Goal: Information Seeking & Learning: Find specific page/section

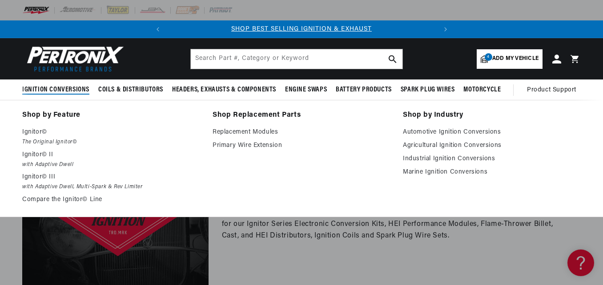
click at [87, 90] on span "Ignition Conversions" at bounding box center [55, 89] width 67 height 9
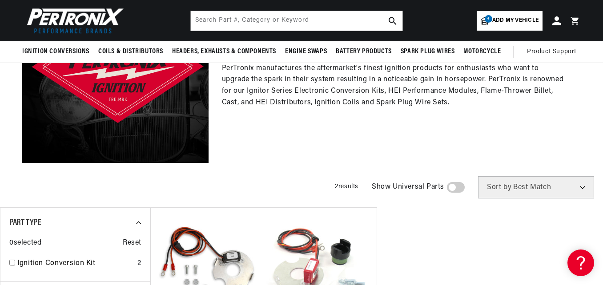
scroll to position [0, 269]
click at [451, 188] on span at bounding box center [456, 187] width 18 height 11
click at [451, 189] on input "checkbox" at bounding box center [451, 189] width 6 height 0
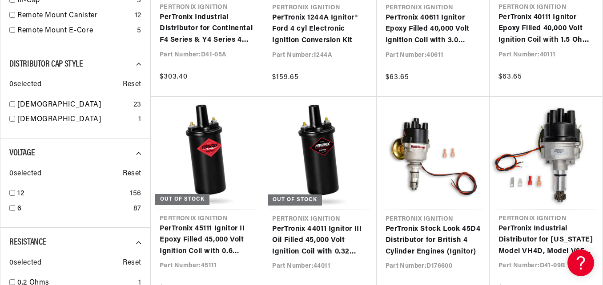
scroll to position [0, 269]
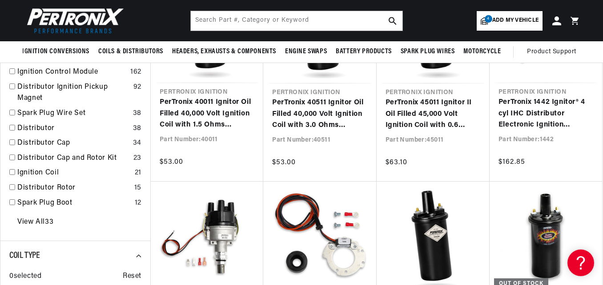
scroll to position [355, 0]
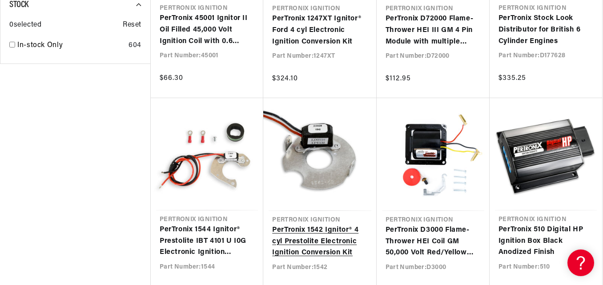
scroll to position [0, 269]
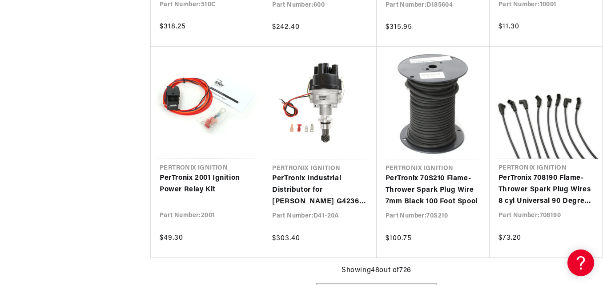
scroll to position [2177, 0]
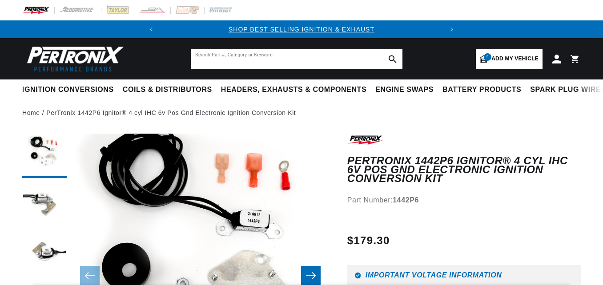
click at [238, 59] on input "text" at bounding box center [297, 59] width 212 height 20
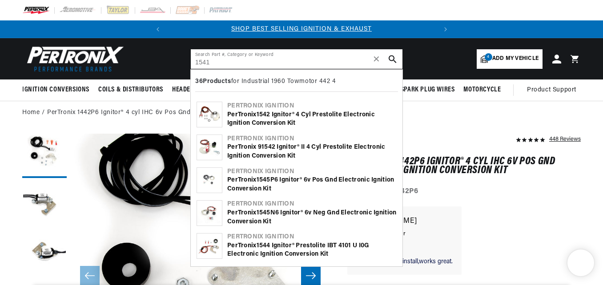
type input "1541"
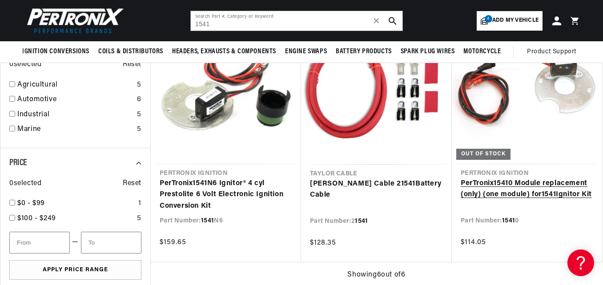
scroll to position [444, 0]
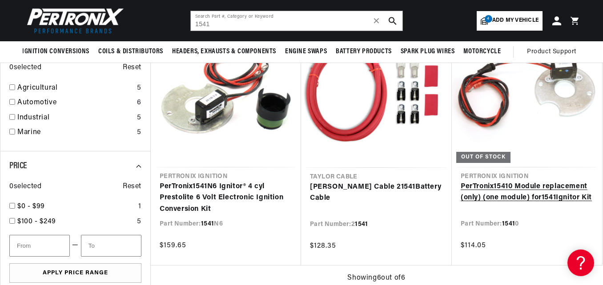
click at [563, 186] on link "PerTronix 1541 0 Module replacement (only) (one module) for 1541 Ignitor Kit" at bounding box center [526, 192] width 132 height 23
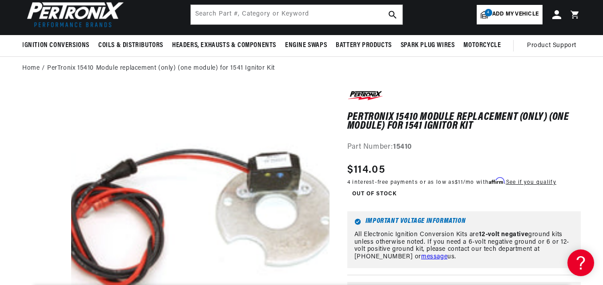
scroll to position [0, 269]
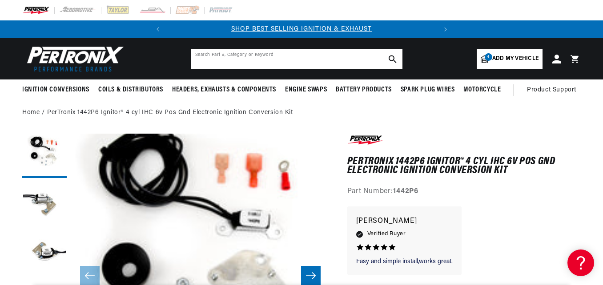
click at [213, 56] on input "text" at bounding box center [297, 59] width 212 height 20
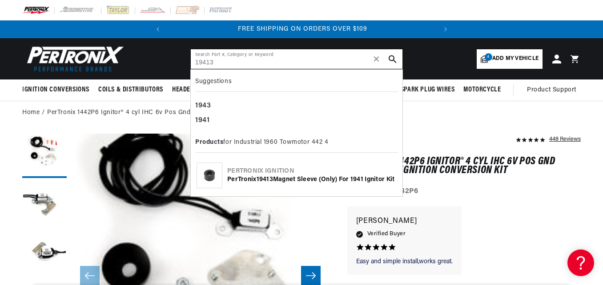
type input "19413"
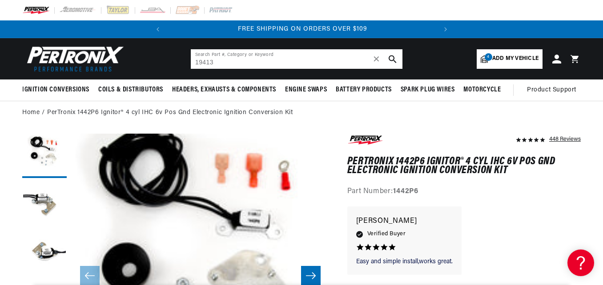
scroll to position [0, 269]
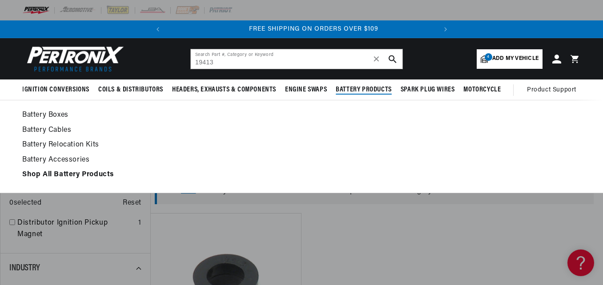
scroll to position [0, 269]
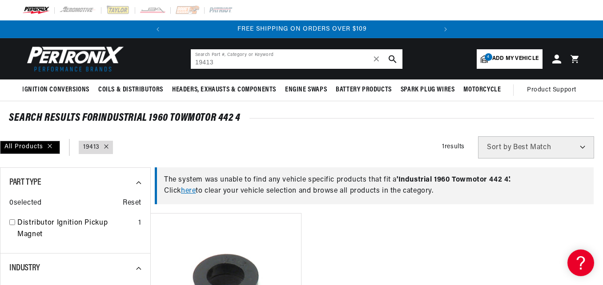
click at [220, 63] on input "19413" at bounding box center [297, 59] width 212 height 20
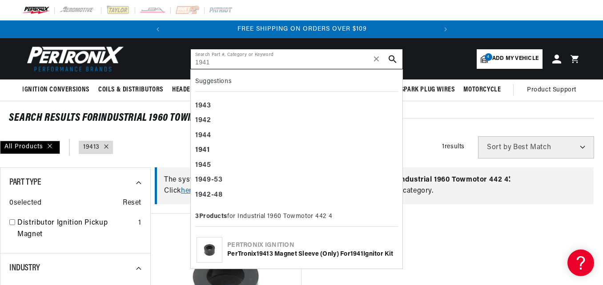
type input "1941"
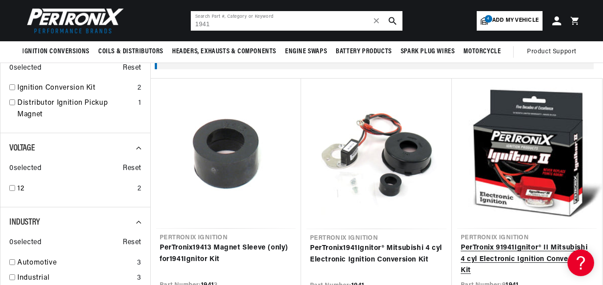
scroll to position [133, 0]
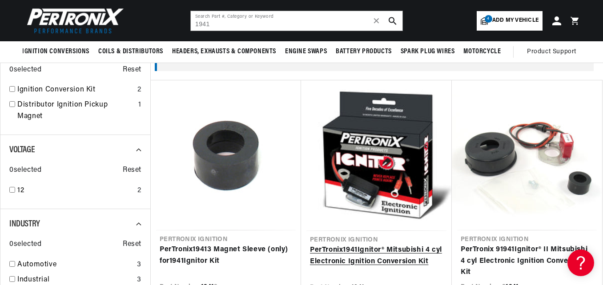
click at [408, 245] on link "PerTronix 1941 Ignitor® Mitsubishi 4 cyl Electronic Ignition Conversion Kit" at bounding box center [376, 256] width 133 height 23
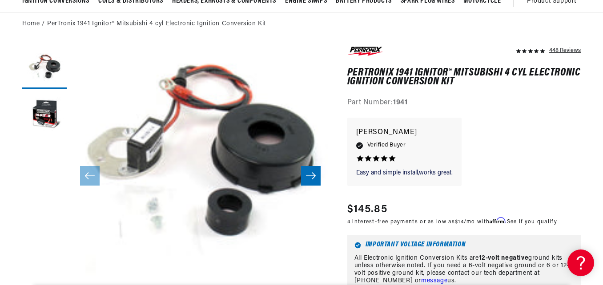
click at [306, 175] on icon "Slide right" at bounding box center [310, 176] width 11 height 9
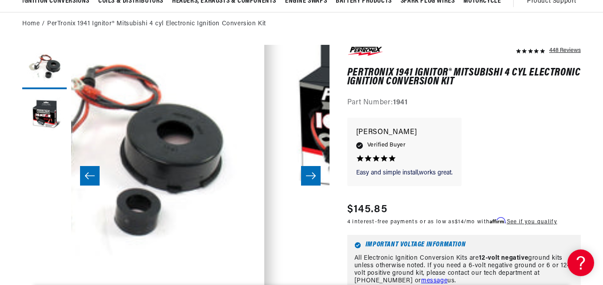
scroll to position [26, 258]
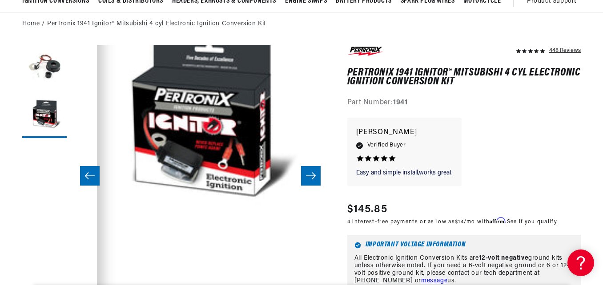
click at [306, 175] on icon "Slide right" at bounding box center [310, 176] width 11 height 9
click at [312, 168] on button "Slide right" at bounding box center [311, 176] width 20 height 20
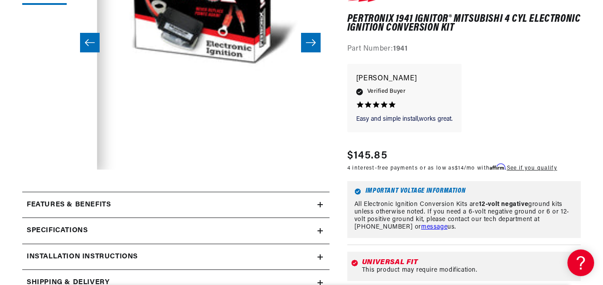
scroll to position [0, 0]
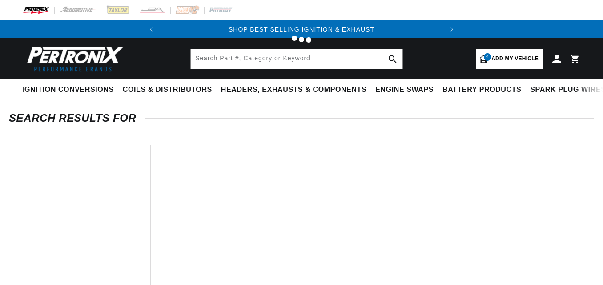
type input "1941"
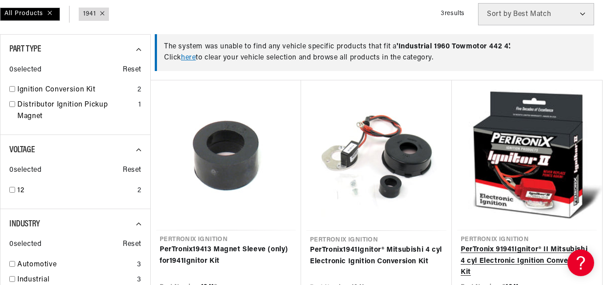
scroll to position [0, 269]
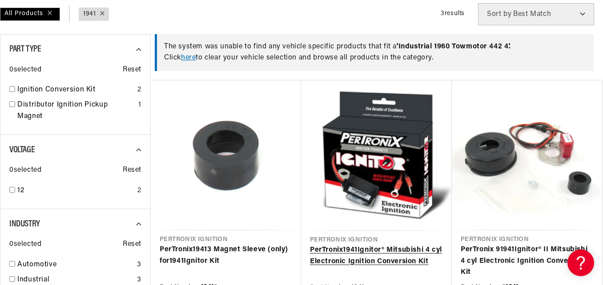
click at [390, 253] on link "PerTronix 1941 Ignitor® Mitsubishi 4 cyl Electronic Ignition Conversion Kit" at bounding box center [376, 256] width 133 height 23
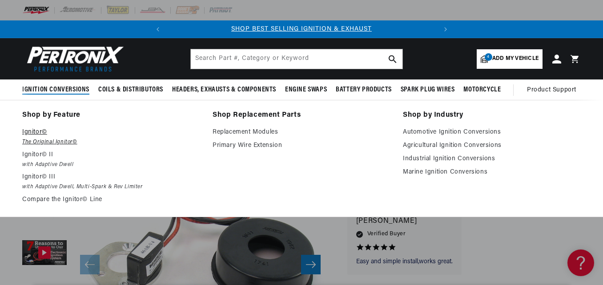
click at [37, 132] on p "Ignitor©" at bounding box center [111, 132] width 178 height 11
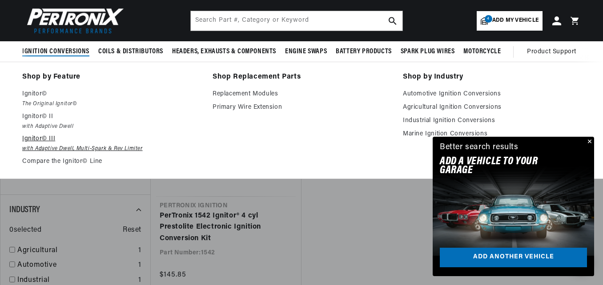
click at [36, 142] on p "Ignitor© III" at bounding box center [111, 139] width 178 height 11
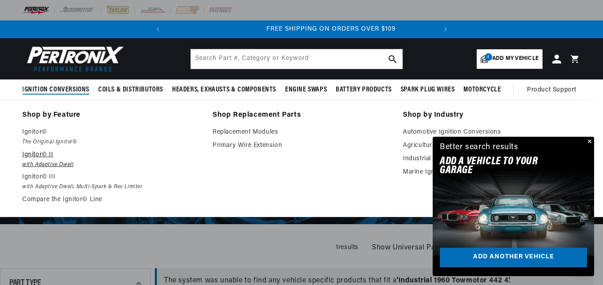
scroll to position [0, 269]
click at [70, 200] on link "Compare the Ignitor© Line" at bounding box center [111, 200] width 178 height 11
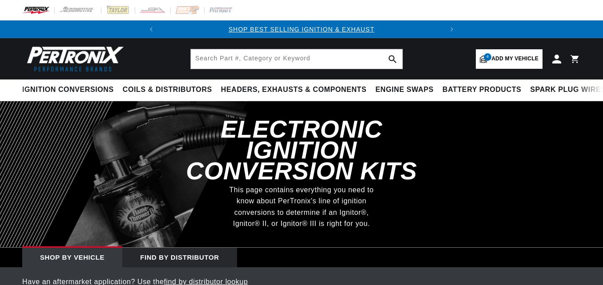
select select "Industrial"
select select "1960"
select select "Towmotor"
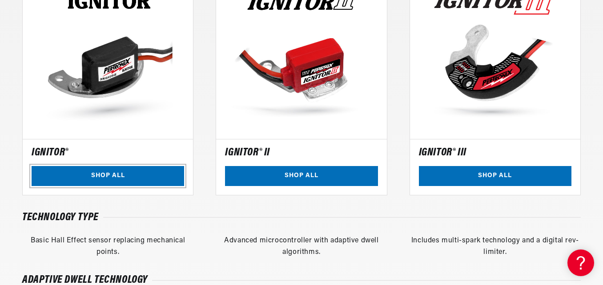
click at [95, 174] on link "SHOP ALL" at bounding box center [108, 176] width 152 height 20
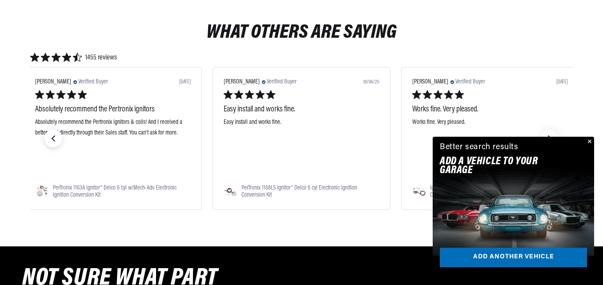
scroll to position [0, 269]
click at [589, 143] on button "Close" at bounding box center [588, 142] width 11 height 11
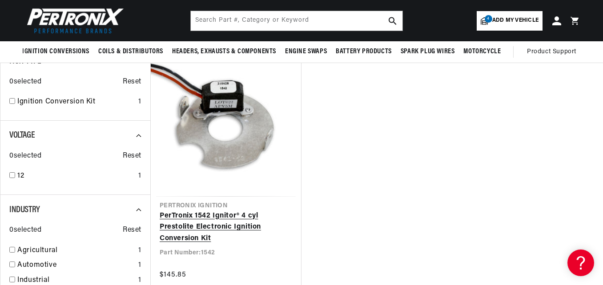
click at [222, 216] on link "PerTronix 1542 Ignitor® 4 cyl Prestolite Electronic Ignition Conversion Kit" at bounding box center [226, 228] width 132 height 34
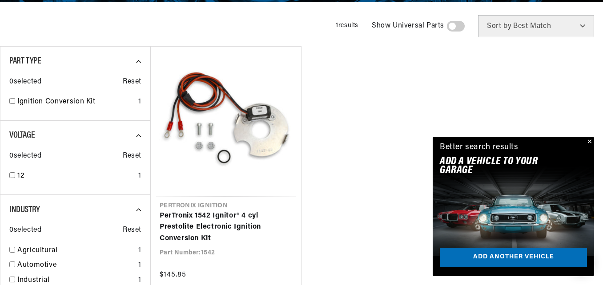
click at [454, 27] on span at bounding box center [456, 26] width 18 height 11
click at [454, 28] on input "checkbox" at bounding box center [451, 28] width 6 height 0
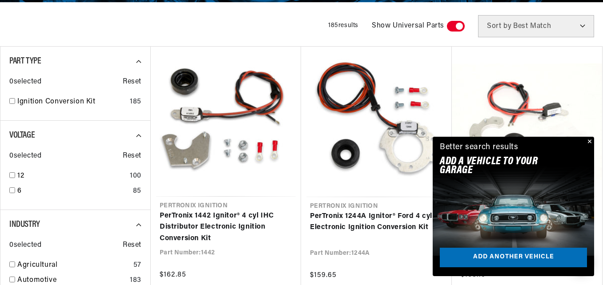
scroll to position [0, 269]
click at [587, 140] on button "Close" at bounding box center [588, 142] width 11 height 11
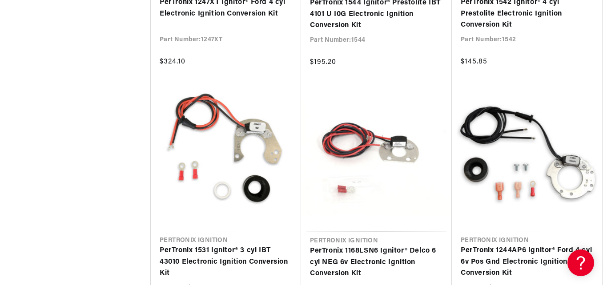
scroll to position [933, 0]
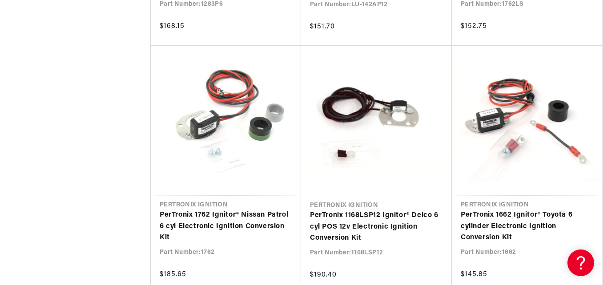
scroll to position [1998, 0]
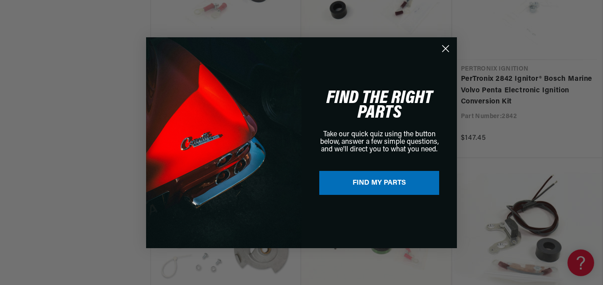
click at [445, 48] on circle "Close dialog" at bounding box center [446, 48] width 15 height 15
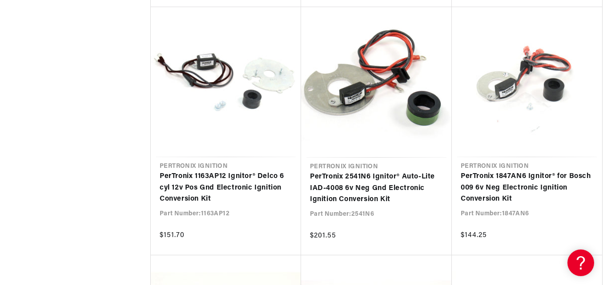
scroll to position [3244, 0]
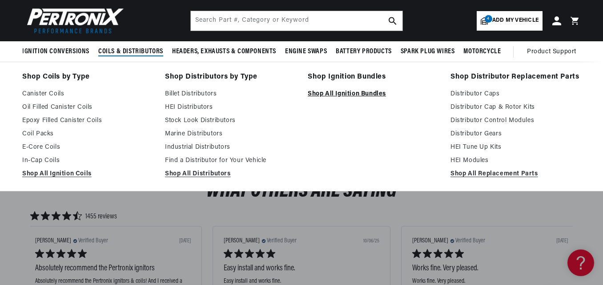
click at [343, 92] on link "Shop All Ignition Bundles" at bounding box center [372, 94] width 130 height 11
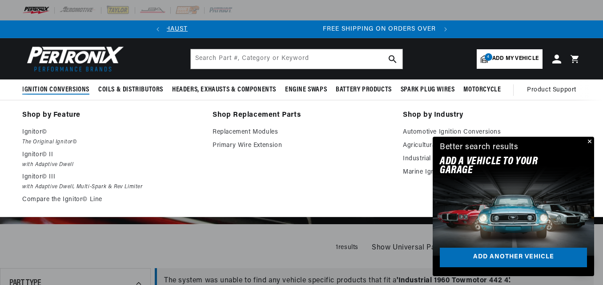
scroll to position [0, 269]
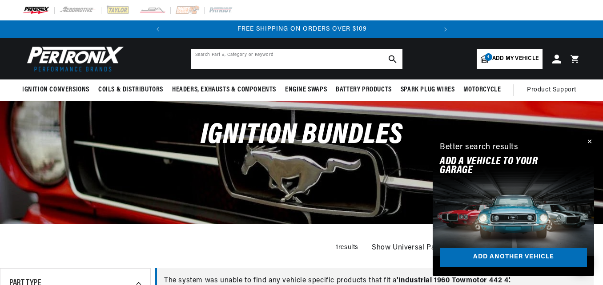
click at [216, 57] on input "text" at bounding box center [297, 59] width 212 height 20
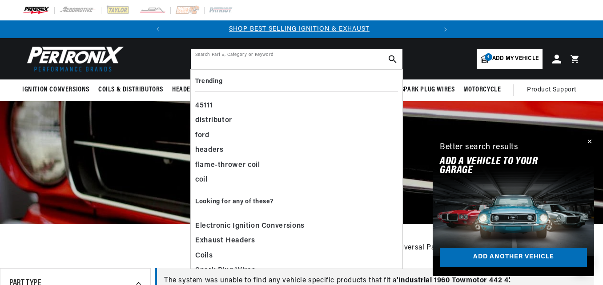
scroll to position [0, 0]
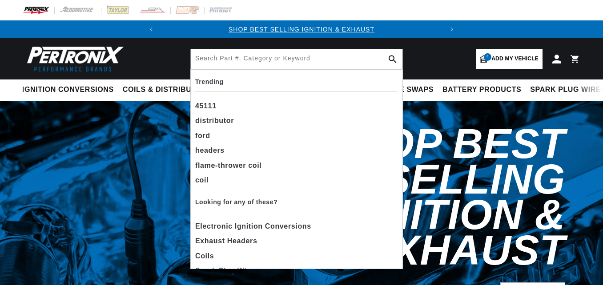
select select "Industrial"
select select "1960"
select select "Towmotor"
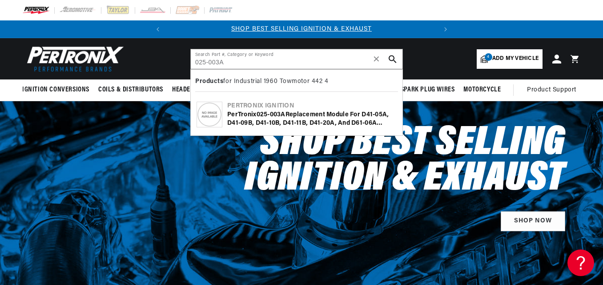
type input "025-003A"
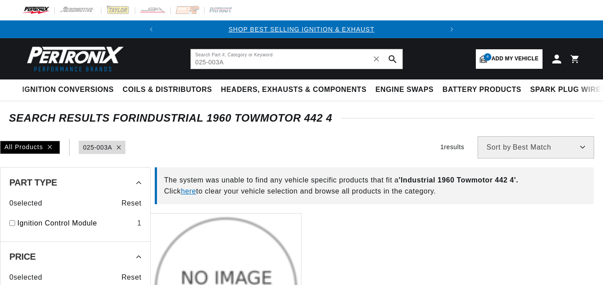
type input "025-003A"
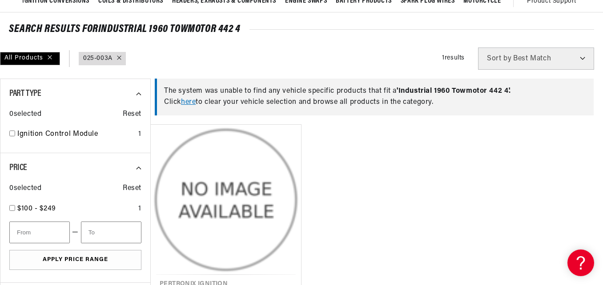
click at [191, 100] on link "here" at bounding box center [188, 102] width 15 height 7
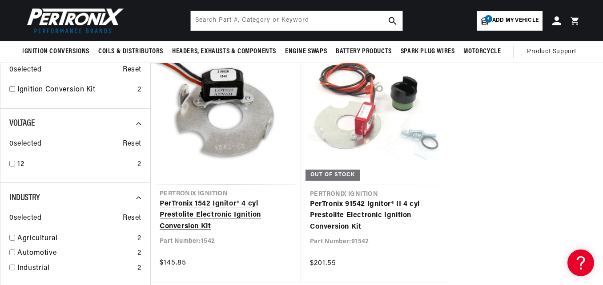
scroll to position [0, 269]
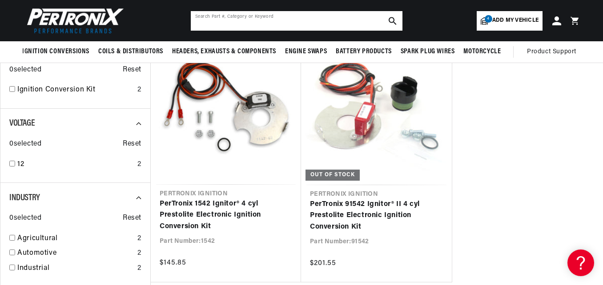
click at [208, 18] on input "text" at bounding box center [297, 21] width 212 height 20
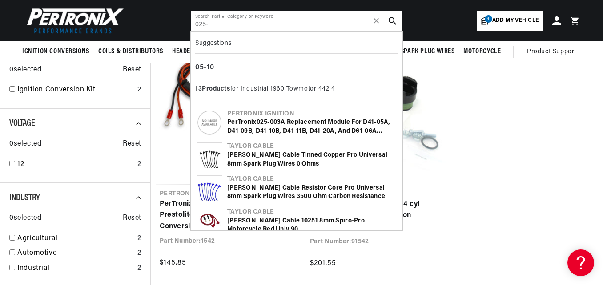
type input "025-"
click at [267, 125] on b "025" at bounding box center [261, 122] width 11 height 7
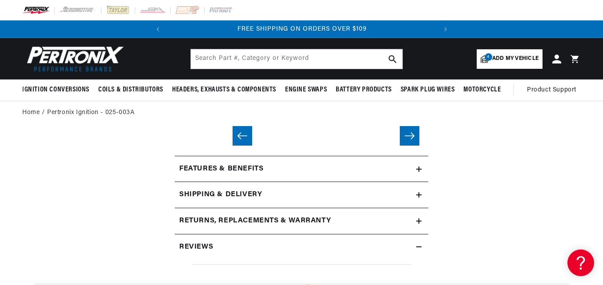
click at [247, 140] on icon "Slide left" at bounding box center [242, 136] width 11 height 9
click at [215, 63] on input "text" at bounding box center [297, 59] width 212 height 20
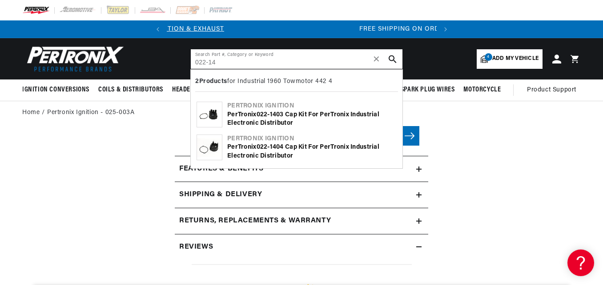
scroll to position [0, 269]
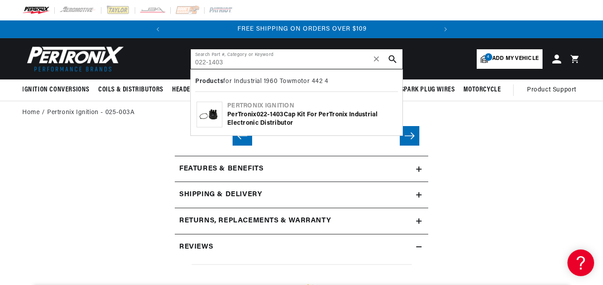
type input "022-1403"
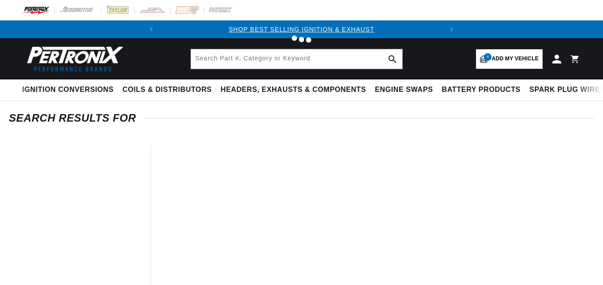
type input "022-1403"
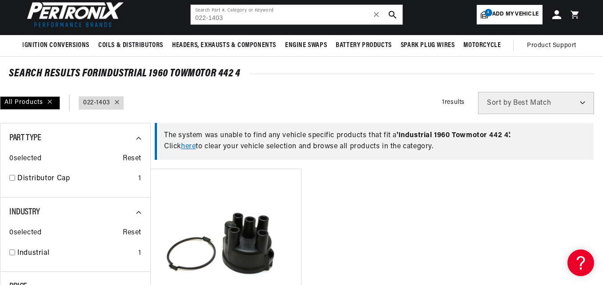
click at [189, 143] on link "here" at bounding box center [188, 146] width 15 height 7
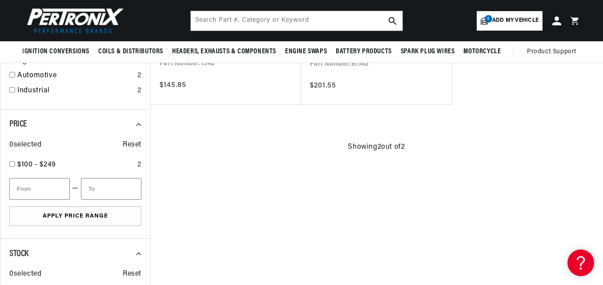
scroll to position [44, 0]
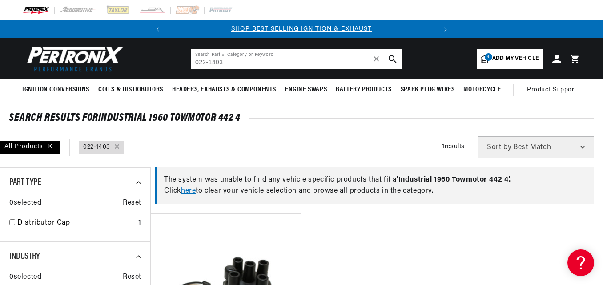
click at [231, 66] on input "022-1403" at bounding box center [297, 59] width 212 height 20
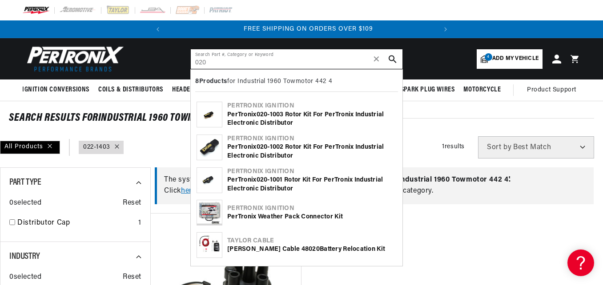
scroll to position [0, 269]
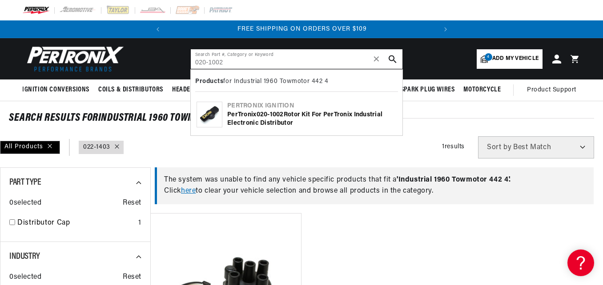
type input "020-1002"
click at [267, 117] on b "020" at bounding box center [261, 115] width 11 height 7
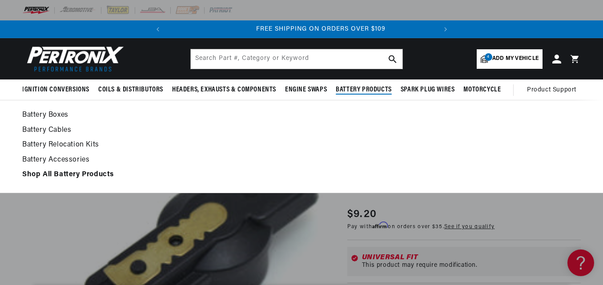
scroll to position [0, 269]
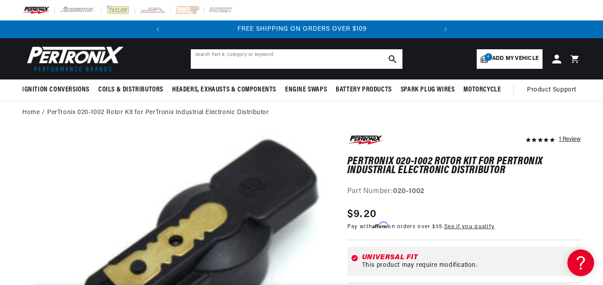
click at [263, 56] on input "text" at bounding box center [297, 59] width 212 height 20
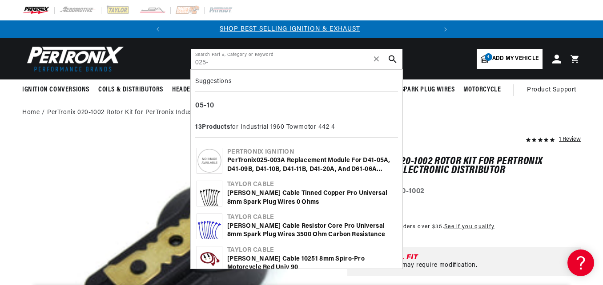
scroll to position [0, 0]
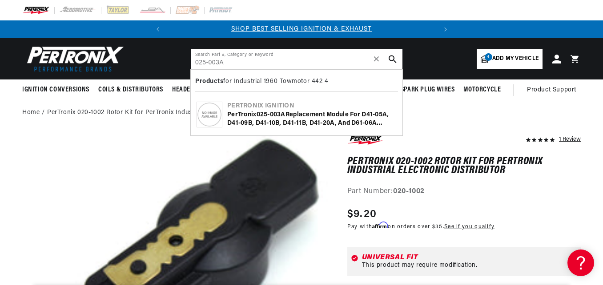
type input "025-003A"
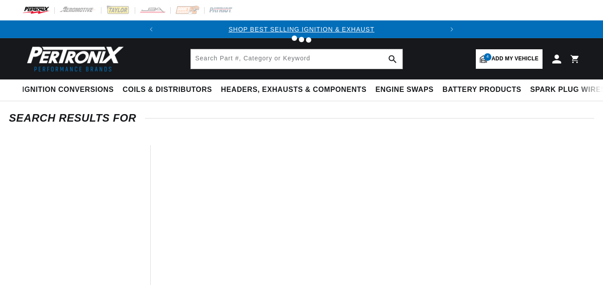
type input "025-003A"
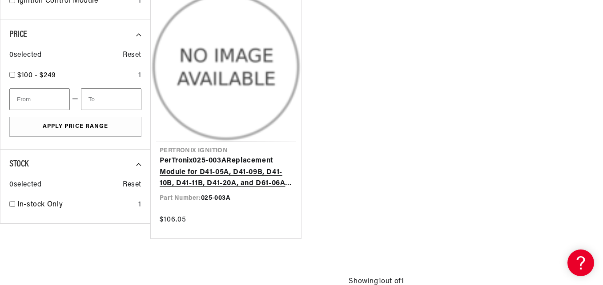
scroll to position [0, 269]
click at [217, 190] on link "PerTronix 025 - 003A Replacement Module for D41-05A, D41-09B, D41-10B, D41-11B,…" at bounding box center [226, 173] width 132 height 34
